Goal: Task Accomplishment & Management: Manage account settings

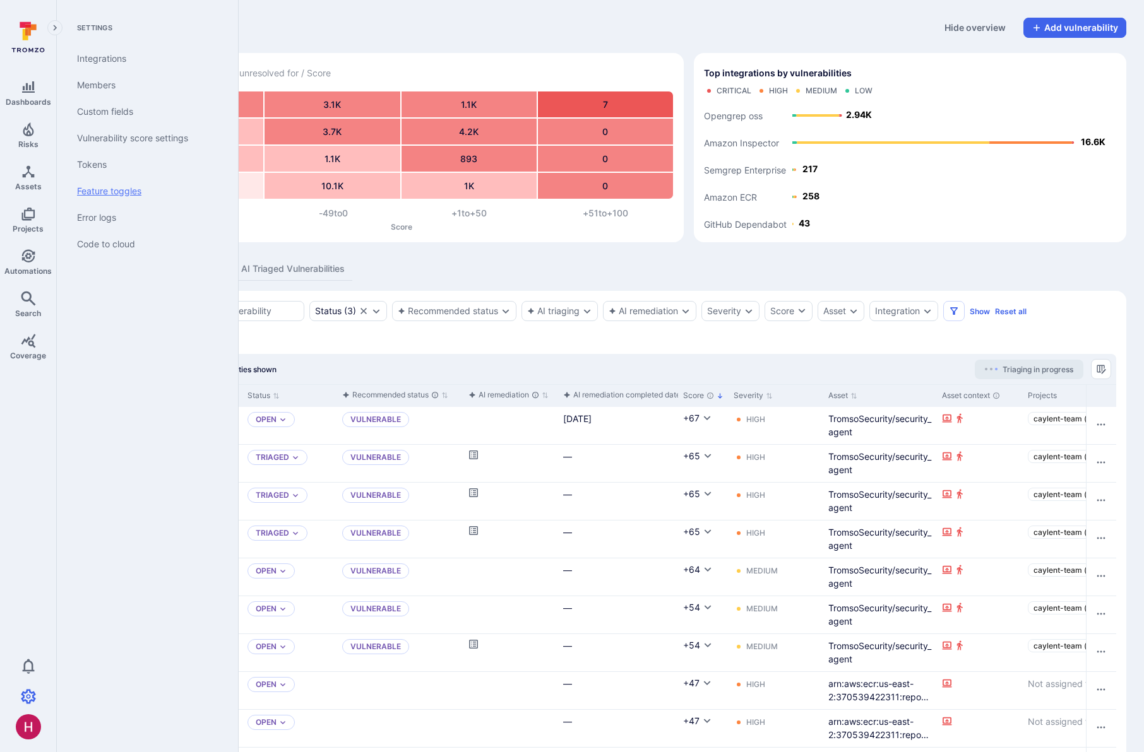
click at [130, 194] on link "Feature toggles" at bounding box center [145, 191] width 156 height 27
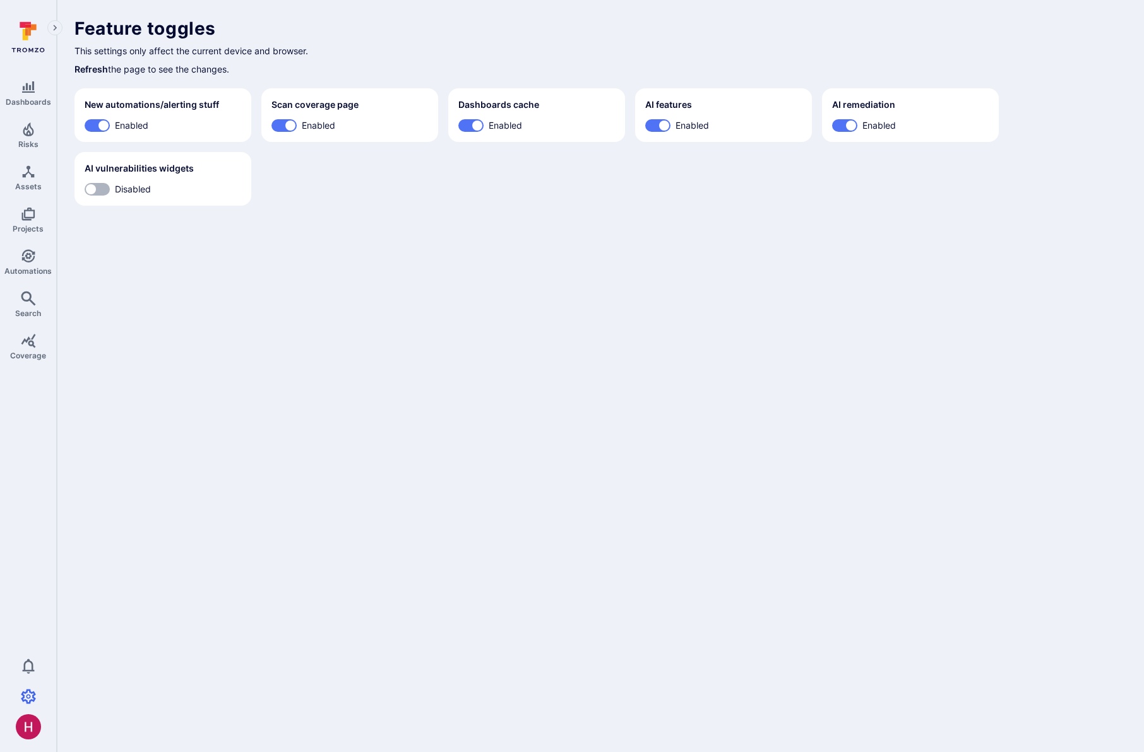
click at [98, 188] on input "Disabled" at bounding box center [91, 189] width 38 height 13
checkbox input "true"
click at [29, 139] on span "Risks" at bounding box center [28, 143] width 20 height 9
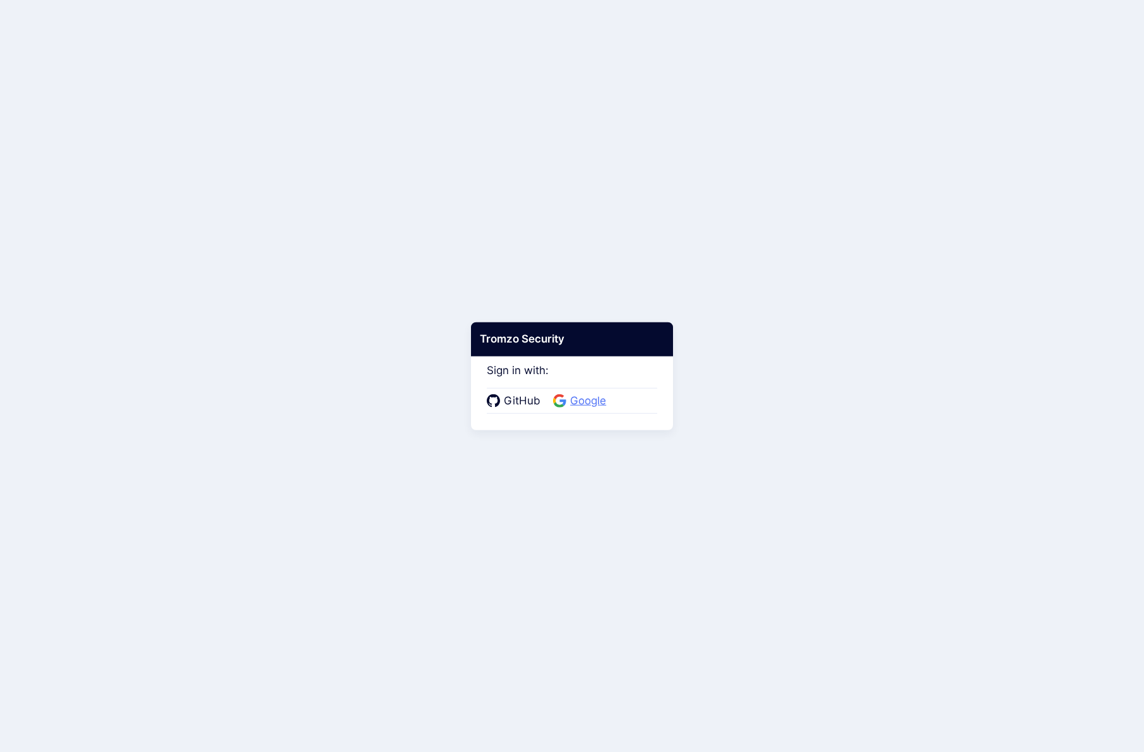
click at [580, 400] on span "Google" at bounding box center [588, 401] width 44 height 16
